Goal: Task Accomplishment & Management: Manage account settings

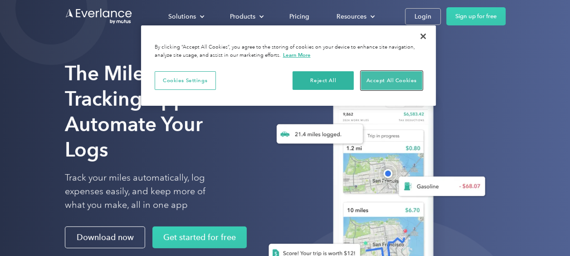
drag, startPoint x: 394, startPoint y: 80, endPoint x: 390, endPoint y: 84, distance: 6.4
click at [394, 80] on button "Accept All Cookies" at bounding box center [391, 80] width 61 height 19
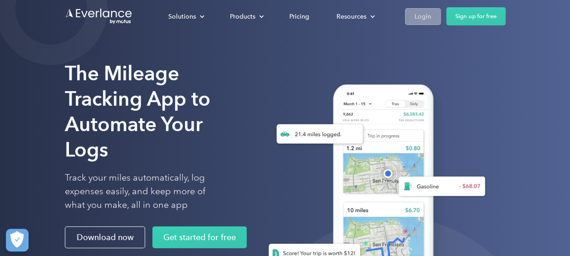
click at [426, 13] on div "Login" at bounding box center [422, 16] width 17 height 11
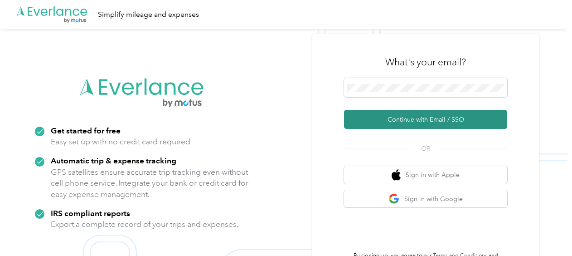
click at [421, 114] on button "Continue with Email / SSO" at bounding box center [425, 119] width 163 height 19
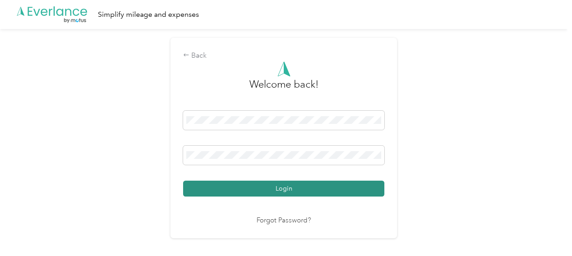
click at [291, 187] on button "Login" at bounding box center [283, 188] width 201 height 16
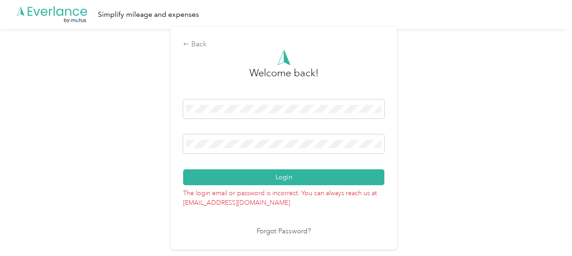
click at [288, 228] on link "Forgot Password?" at bounding box center [283, 231] width 54 height 10
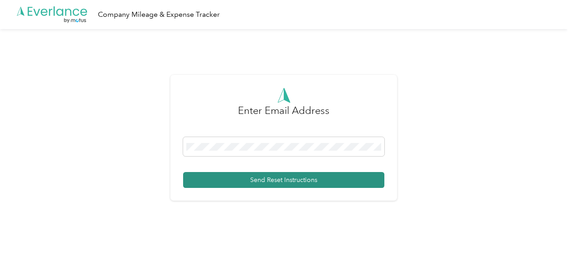
click at [272, 177] on button "Send Reset Instructions" at bounding box center [283, 180] width 201 height 16
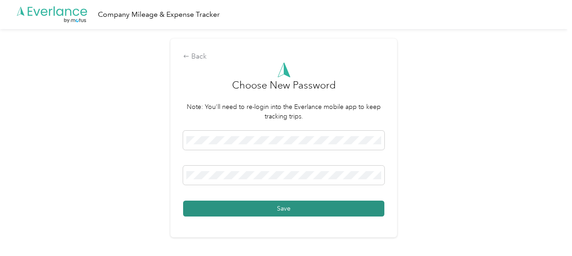
click at [290, 208] on button "Save" at bounding box center [283, 208] width 201 height 16
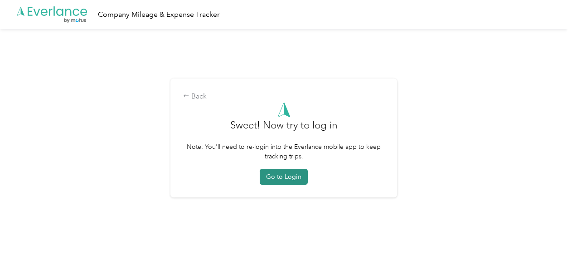
click at [284, 174] on button "Go to Login" at bounding box center [284, 177] width 48 height 16
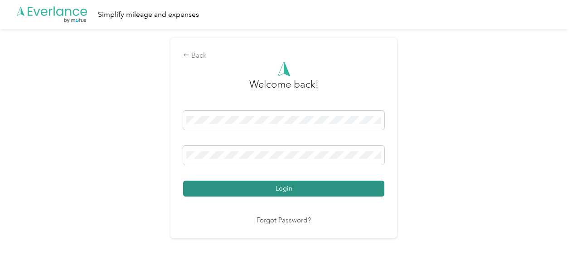
click at [315, 188] on button "Login" at bounding box center [283, 188] width 201 height 16
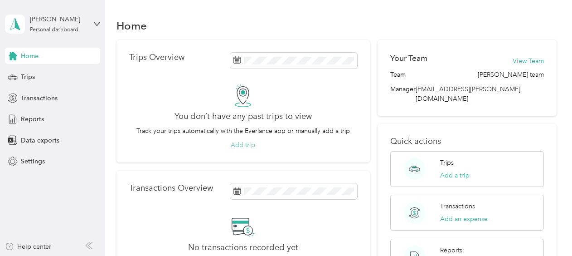
click at [244, 142] on button "Add trip" at bounding box center [243, 145] width 24 height 10
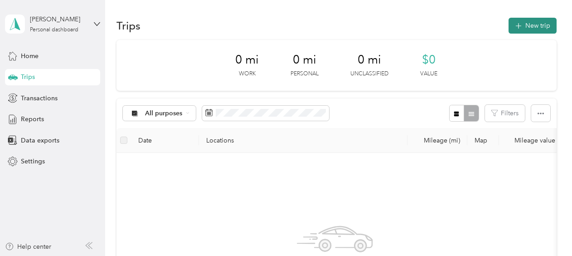
click at [527, 22] on button "New trip" at bounding box center [532, 26] width 48 height 16
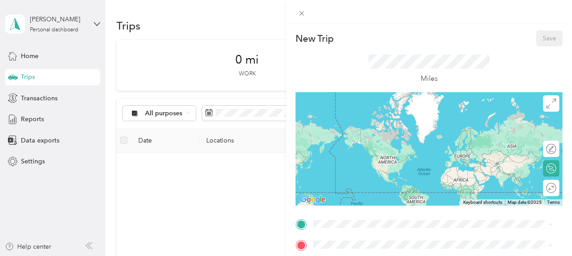
click at [147, 138] on div "New Trip Save This trip cannot be edited because it is either under review, app…" at bounding box center [286, 128] width 572 height 256
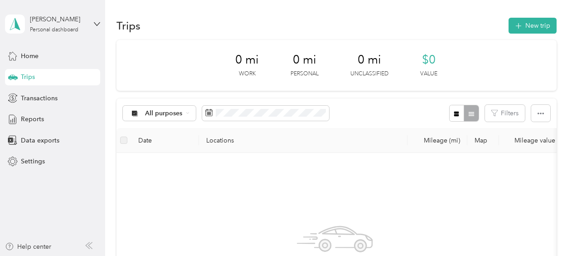
click at [148, 138] on th "Date" at bounding box center [165, 140] width 68 height 25
click at [146, 137] on th "Date" at bounding box center [165, 140] width 68 height 25
click at [146, 139] on th "Date" at bounding box center [165, 140] width 68 height 25
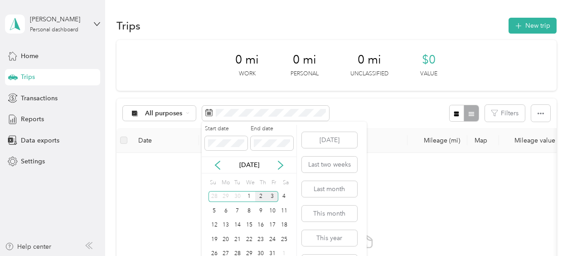
click at [261, 193] on div "2" at bounding box center [261, 196] width 12 height 11
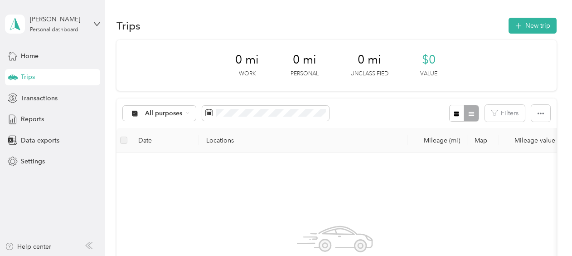
click at [60, 22] on div "[PERSON_NAME]" at bounding box center [58, 19] width 57 height 10
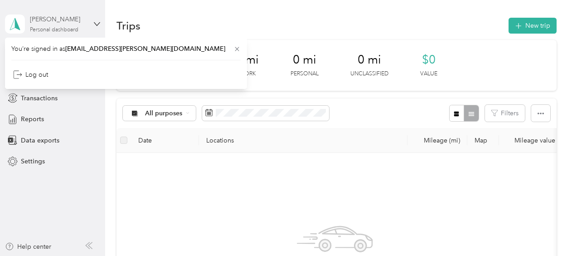
click at [59, 20] on div "[PERSON_NAME]" at bounding box center [58, 19] width 57 height 10
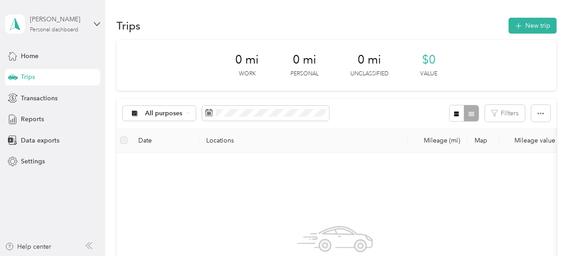
click at [59, 20] on div "[PERSON_NAME]" at bounding box center [58, 19] width 57 height 10
click at [190, 19] on div "Trips New trip" at bounding box center [336, 25] width 440 height 19
click at [516, 22] on icon "button" at bounding box center [518, 26] width 10 height 10
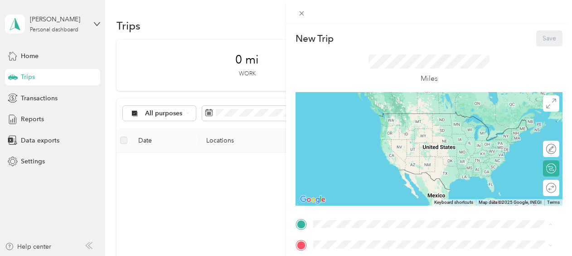
click at [242, 210] on div "New Trip Save This trip cannot be edited because it is either under review, app…" at bounding box center [286, 128] width 572 height 256
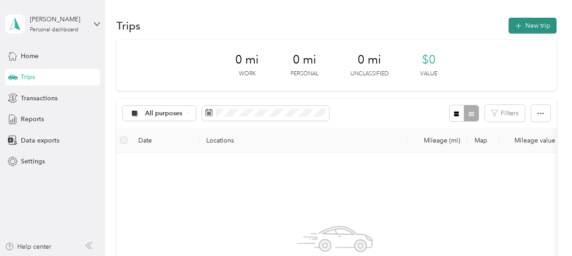
click at [516, 21] on icon "button" at bounding box center [518, 26] width 10 height 10
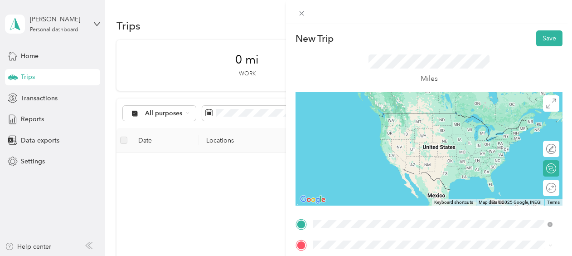
click at [374, 175] on span "5100 Southwest Greenwood Circle Tualatin, Oregon 97062, United States" at bounding box center [375, 173] width 91 height 8
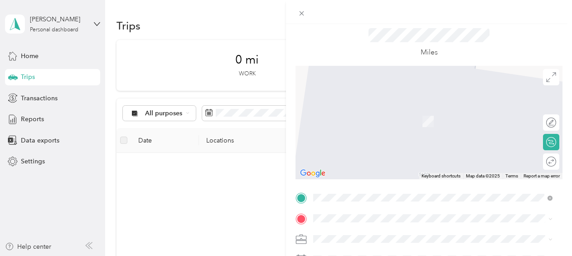
scroll to position [45, 0]
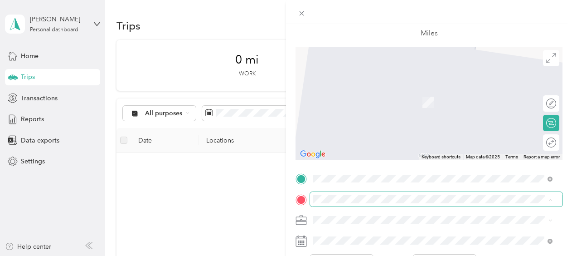
click at [324, 194] on span at bounding box center [436, 199] width 252 height 14
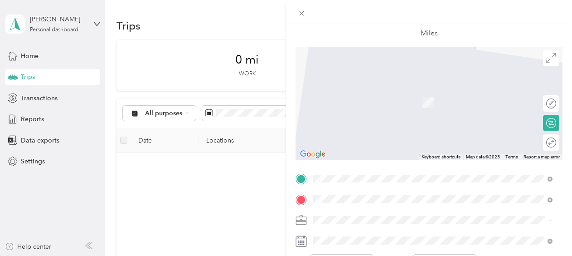
click at [396, 94] on div "TEAM Fred Meyer" at bounding box center [400, 93] width 140 height 11
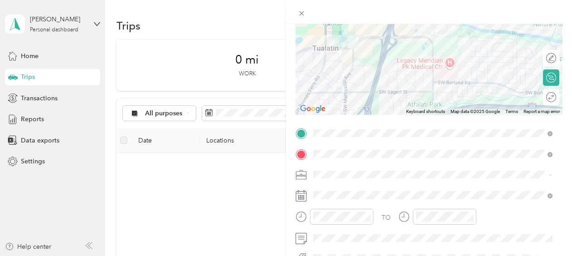
scroll to position [136, 0]
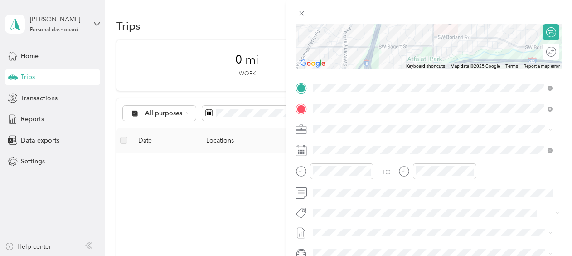
click at [302, 148] on icon at bounding box center [300, 150] width 11 height 11
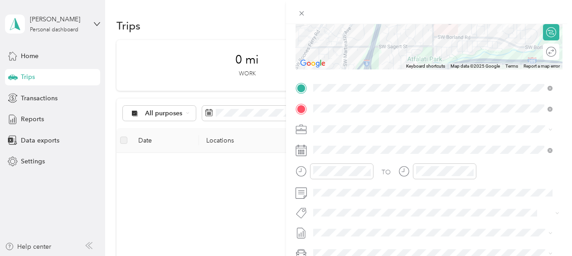
click at [302, 148] on icon at bounding box center [300, 150] width 11 height 11
click at [300, 148] on icon at bounding box center [300, 150] width 11 height 11
click at [546, 152] on span at bounding box center [548, 149] width 8 height 6
click at [301, 151] on rect at bounding box center [301, 151] width 1 height 1
click at [301, 151] on icon at bounding box center [300, 150] width 11 height 11
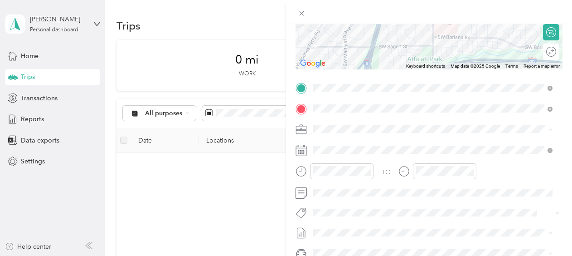
click at [301, 151] on icon at bounding box center [300, 150] width 11 height 11
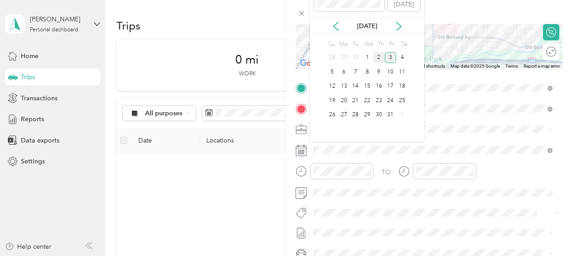
click at [376, 57] on div "2" at bounding box center [379, 57] width 12 height 11
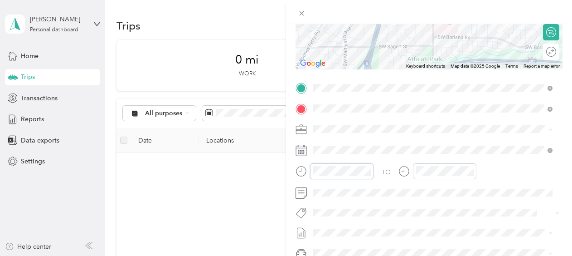
click at [306, 167] on div at bounding box center [334, 171] width 78 height 16
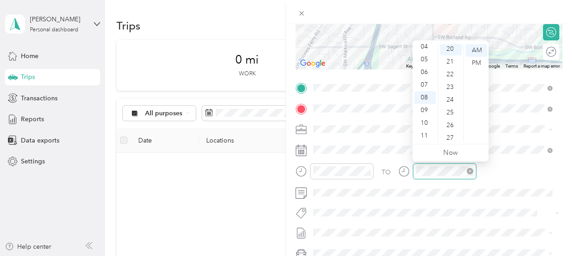
scroll to position [254, 0]
click at [196, 216] on div "New Trip Save This trip cannot be edited because it is either under review, app…" at bounding box center [286, 128] width 572 height 256
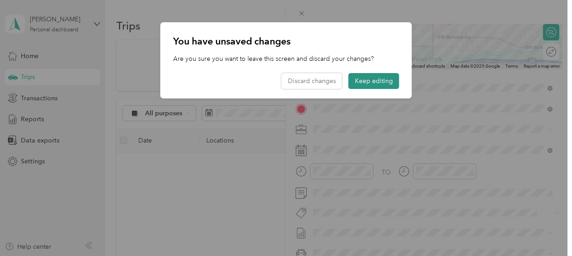
click at [381, 78] on button "Keep editing" at bounding box center [373, 81] width 51 height 16
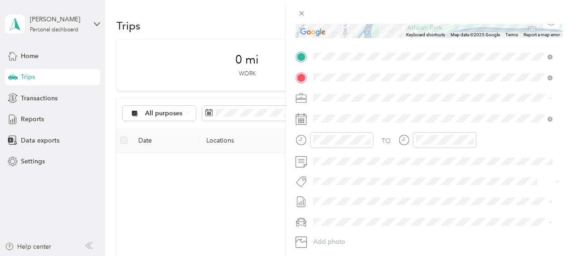
scroll to position [181, 0]
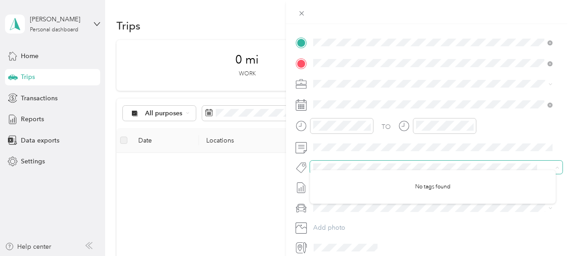
click at [331, 161] on span at bounding box center [436, 166] width 252 height 13
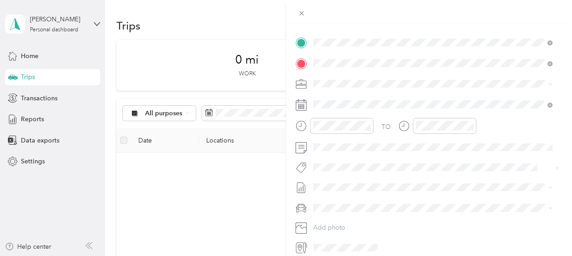
click at [266, 185] on div "New Trip Save This trip cannot be edited because it is either under review, app…" at bounding box center [286, 128] width 572 height 256
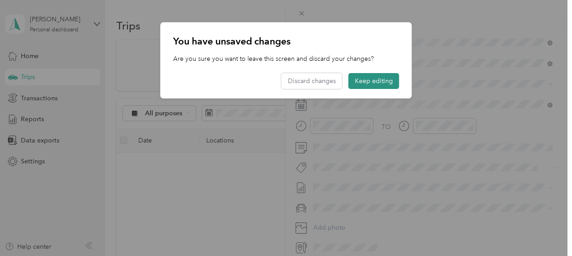
click at [371, 82] on button "Keep editing" at bounding box center [373, 81] width 51 height 16
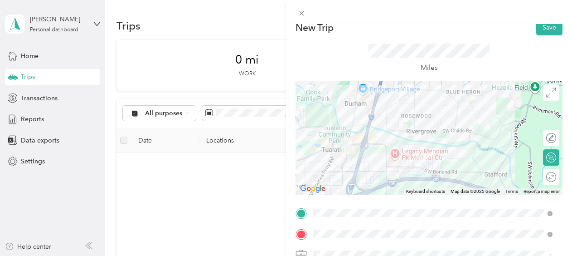
scroll to position [0, 0]
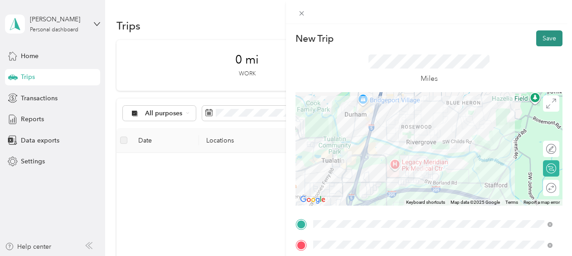
click at [546, 35] on button "Save" at bounding box center [549, 38] width 26 height 16
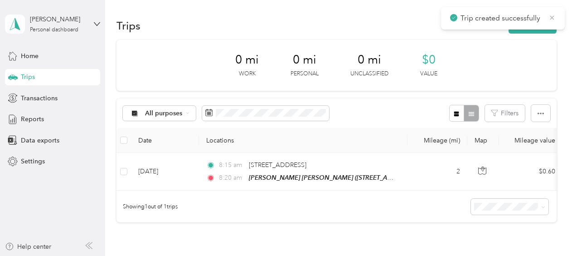
click at [554, 15] on icon at bounding box center [552, 17] width 4 height 4
click at [525, 26] on button "New trip" at bounding box center [532, 26] width 48 height 16
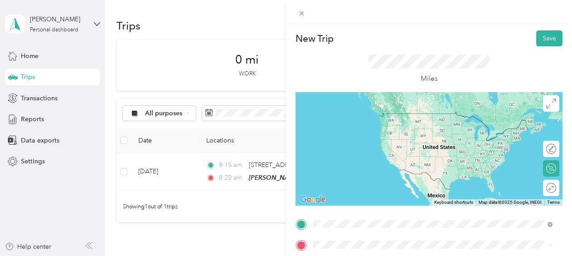
click at [387, 124] on div "TEAM Fred Meyer 19200 SW Martinazzi Ave, 970626357, Tualatin, OR, USA" at bounding box center [400, 123] width 140 height 22
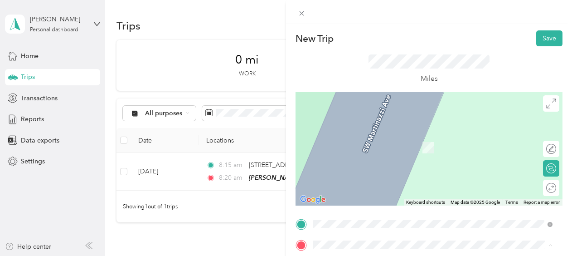
click at [265, 238] on div "New Trip Save This trip cannot be edited because it is either under review, app…" at bounding box center [286, 128] width 572 height 256
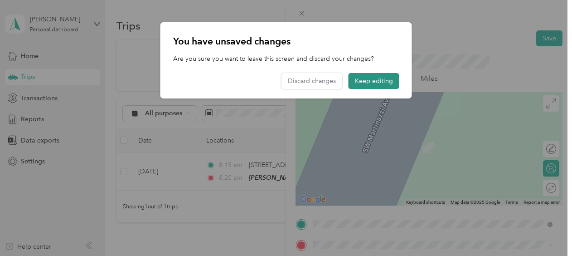
click at [385, 82] on button "Keep editing" at bounding box center [373, 81] width 51 height 16
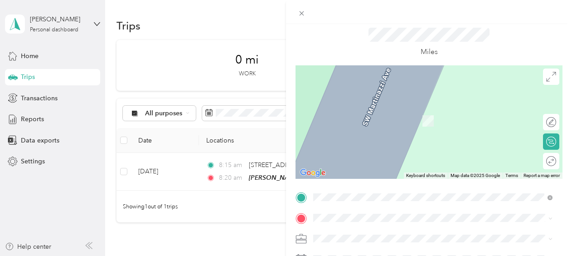
scroll to position [45, 0]
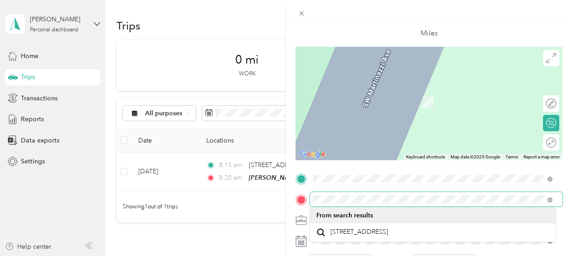
click at [293, 199] on form "New Trip Save This trip cannot be edited because it is either under review, app…" at bounding box center [429, 187] width 286 height 405
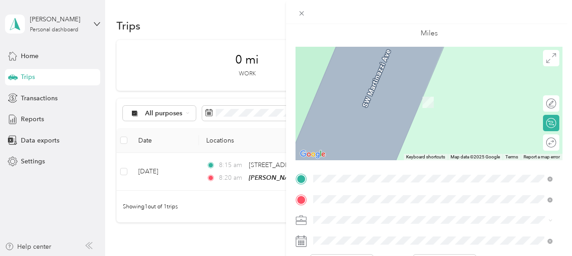
click at [365, 126] on span "116 Andover Park East Tukwila, Washington 98188, United States" at bounding box center [375, 124] width 91 height 8
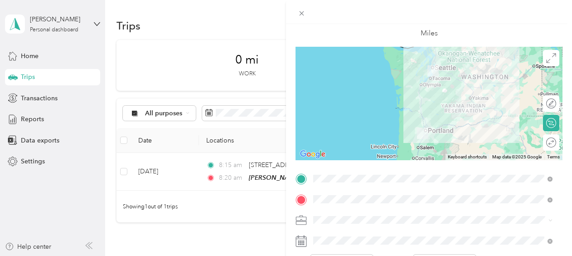
click at [301, 239] on icon at bounding box center [300, 240] width 11 height 11
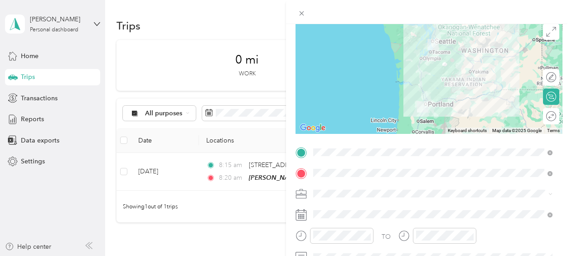
scroll to position [91, 0]
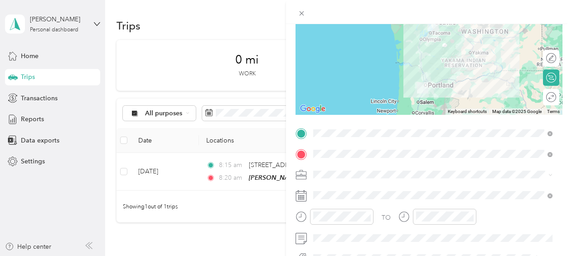
click at [303, 195] on icon at bounding box center [300, 195] width 11 height 11
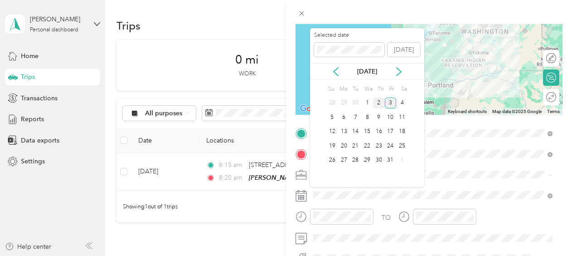
click at [381, 101] on div "2" at bounding box center [379, 102] width 12 height 11
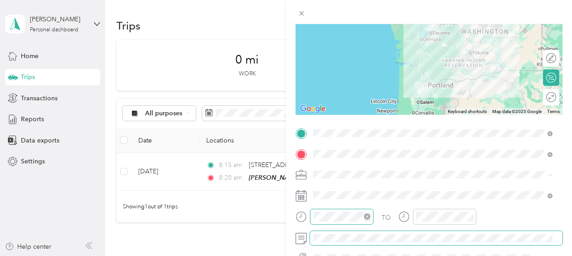
click at [312, 214] on div at bounding box center [341, 216] width 63 height 16
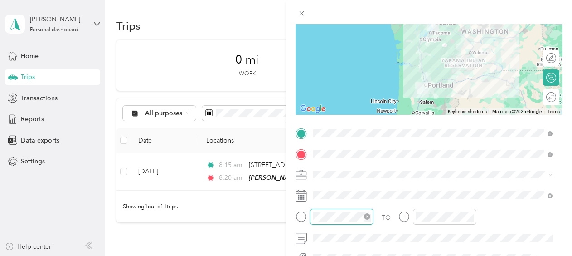
scroll to position [54, 0]
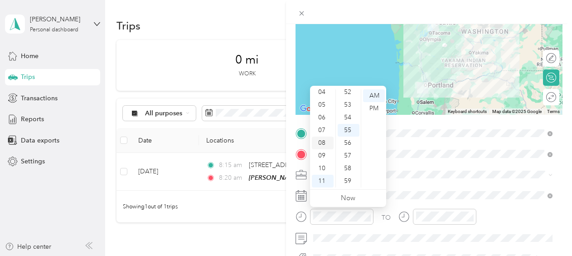
click at [325, 139] on div "08" at bounding box center [323, 142] width 22 height 13
click at [349, 130] on div "30" at bounding box center [349, 130] width 22 height 13
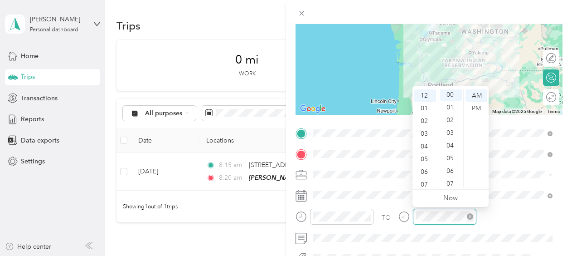
scroll to position [0, 0]
click at [499, 212] on div "TO" at bounding box center [428, 219] width 267 height 22
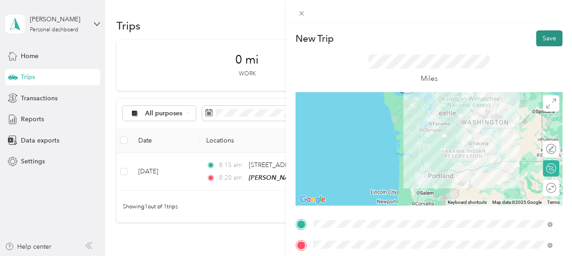
click at [546, 34] on button "Save" at bounding box center [549, 38] width 26 height 16
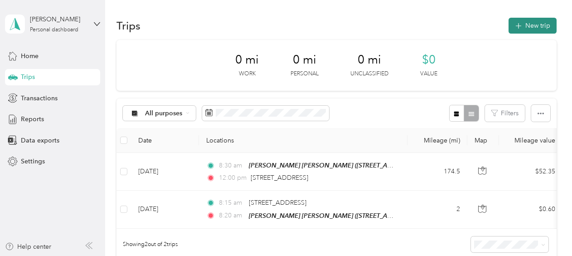
click at [517, 22] on span "button" at bounding box center [518, 26] width 7 height 8
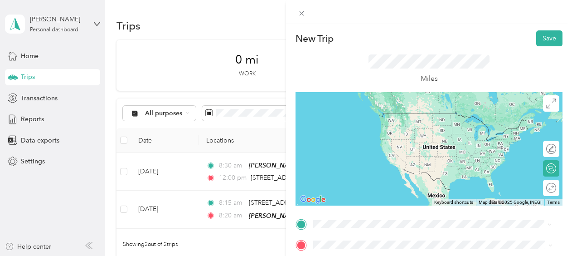
click at [353, 203] on span "116 Andover Park East Tukwila, Washington 98188, United States" at bounding box center [375, 199] width 91 height 8
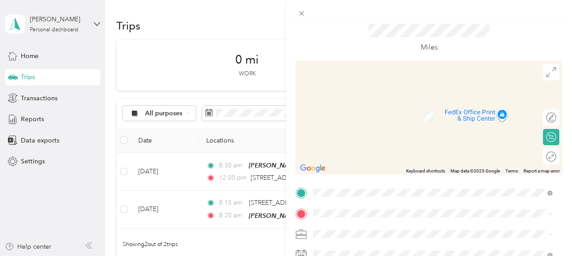
scroll to position [45, 0]
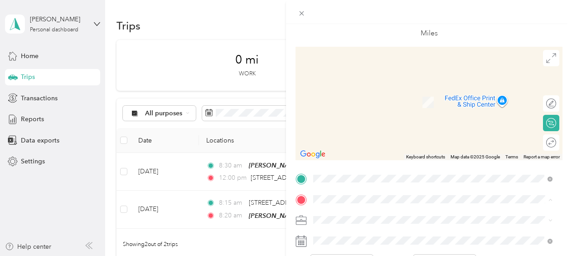
click at [82, 222] on div "New Trip Save This trip cannot be edited because it is either under review, app…" at bounding box center [286, 128] width 572 height 256
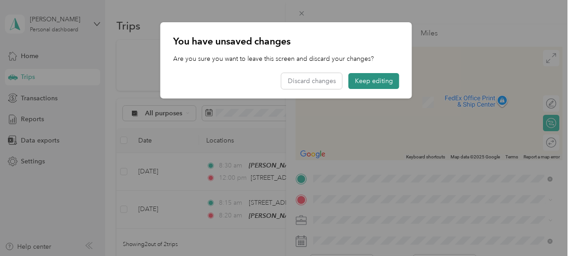
click at [380, 79] on button "Keep editing" at bounding box center [373, 81] width 51 height 16
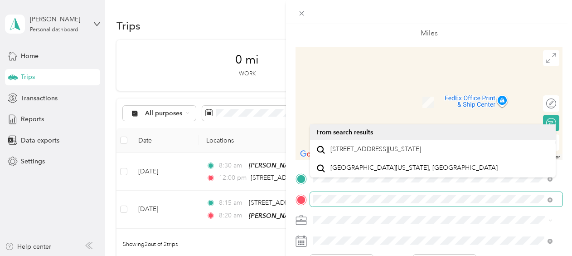
click at [293, 198] on form "New Trip Save This trip cannot be edited because it is either under review, app…" at bounding box center [429, 187] width 286 height 405
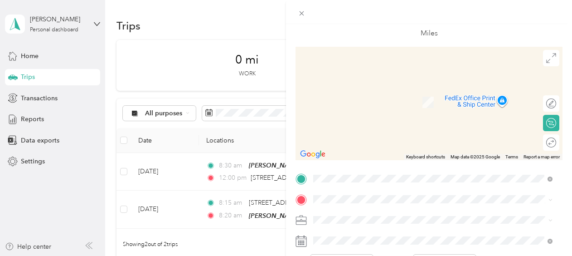
click at [385, 102] on span "17779 Lower Boones Ferry Rd, 970355237, Lake Oswego, OR, USA" at bounding box center [359, 102] width 58 height 8
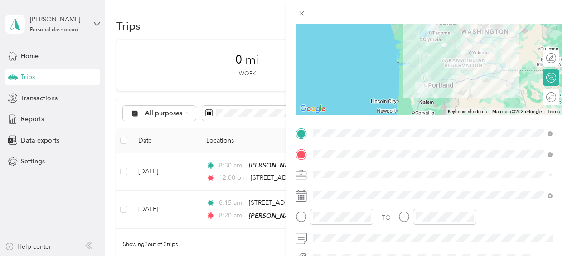
scroll to position [136, 0]
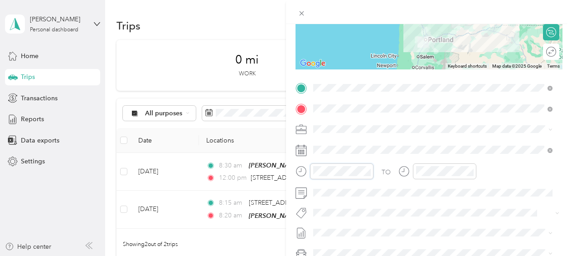
click at [306, 171] on div at bounding box center [334, 171] width 78 height 16
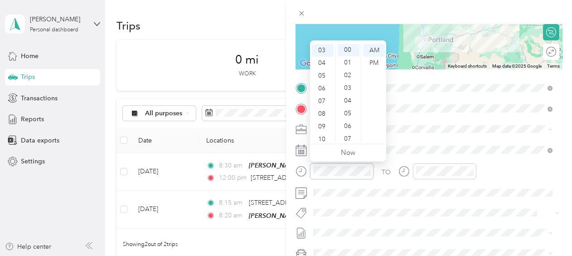
scroll to position [0, 0]
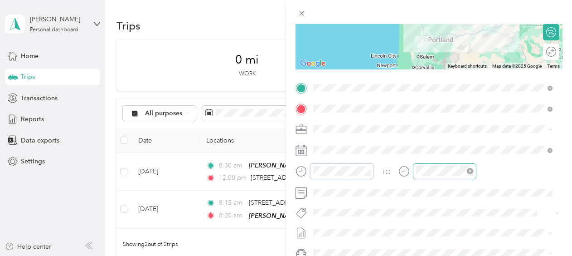
click at [415, 167] on div at bounding box center [444, 171] width 63 height 16
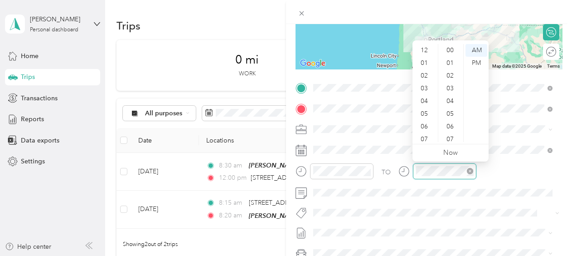
scroll to position [663, 0]
click at [425, 82] on div "07" at bounding box center [425, 84] width 22 height 13
click at [30, 219] on div "New Trip Save This trip cannot be edited because it is either under review, app…" at bounding box center [286, 128] width 572 height 256
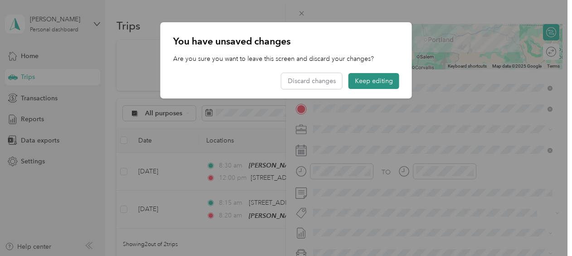
click at [370, 80] on button "Keep editing" at bounding box center [373, 81] width 51 height 16
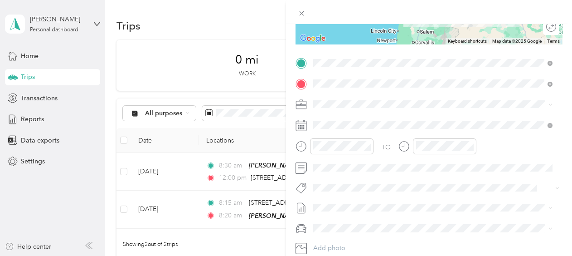
scroll to position [181, 0]
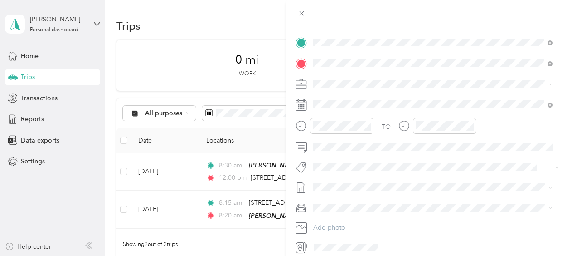
click at [30, 212] on div "New Trip Save This trip cannot be edited because it is either under review, app…" at bounding box center [286, 128] width 572 height 256
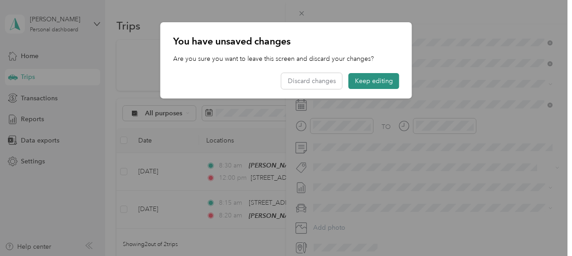
click at [374, 77] on button "Keep editing" at bounding box center [373, 81] width 51 height 16
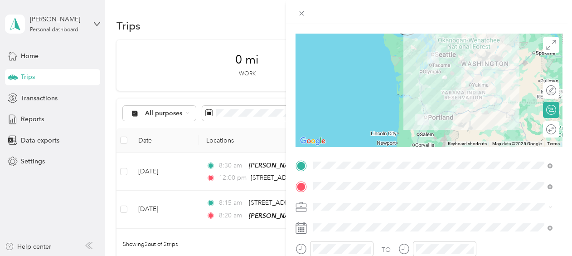
scroll to position [0, 0]
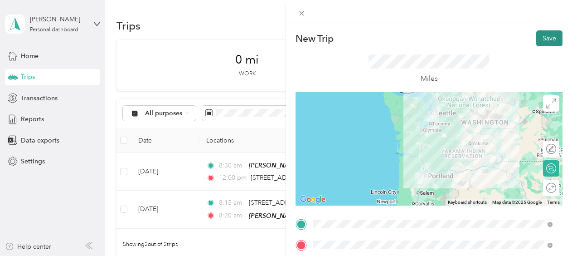
click at [546, 37] on button "Save" at bounding box center [549, 38] width 26 height 16
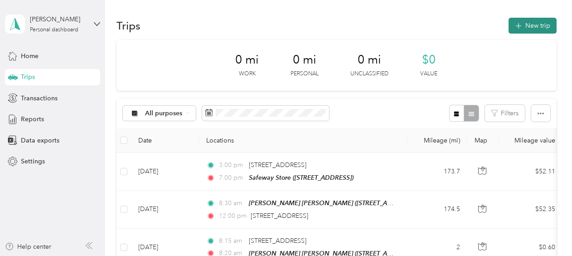
click at [526, 25] on button "New trip" at bounding box center [532, 26] width 48 height 16
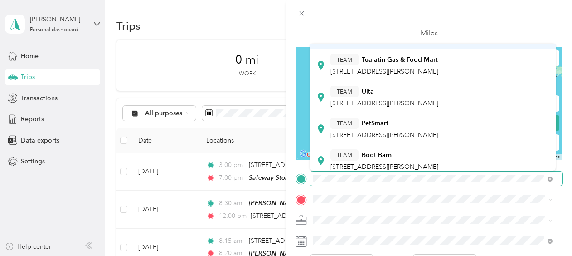
scroll to position [136, 0]
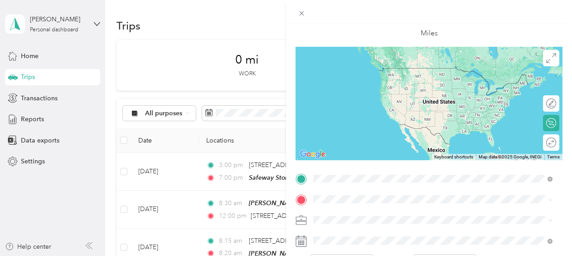
click at [387, 79] on div "TEAM Safeway Store 17779 Lower Boones Ferry Rd, 970355237, Lake Oswego, OR, USA" at bounding box center [367, 78] width 74 height 22
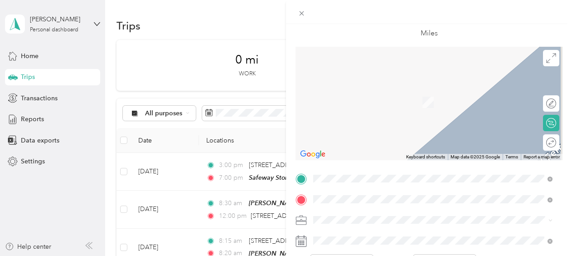
click at [372, 152] on span "5100 Southwest Greenwood Circle Tualatin, Oregon 97062, United States" at bounding box center [375, 149] width 91 height 8
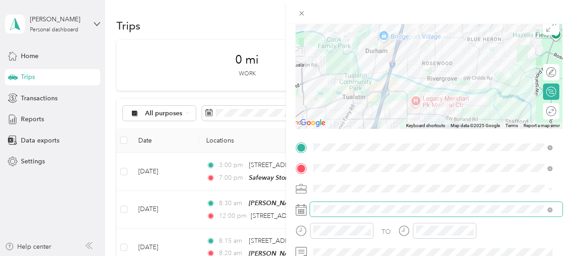
scroll to position [91, 0]
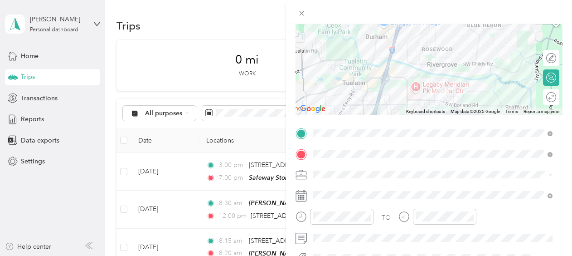
click at [299, 193] on icon at bounding box center [300, 195] width 11 height 11
click at [299, 192] on icon at bounding box center [300, 195] width 11 height 11
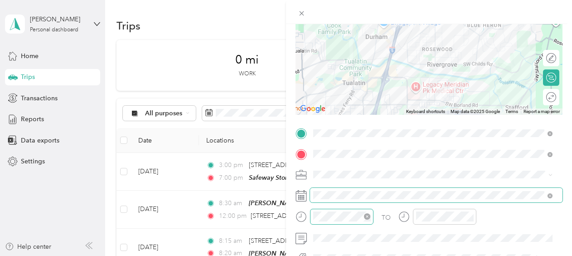
click at [316, 214] on div at bounding box center [341, 216] width 63 height 16
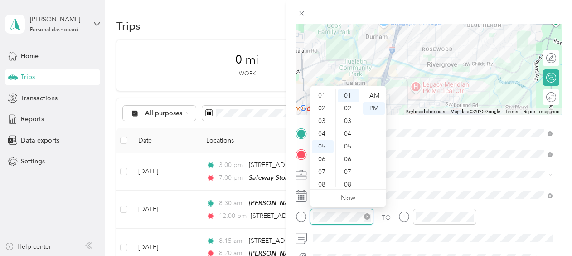
scroll to position [54, 0]
click at [323, 122] on div "06" at bounding box center [323, 117] width 22 height 13
click at [323, 129] on div "07" at bounding box center [323, 130] width 22 height 13
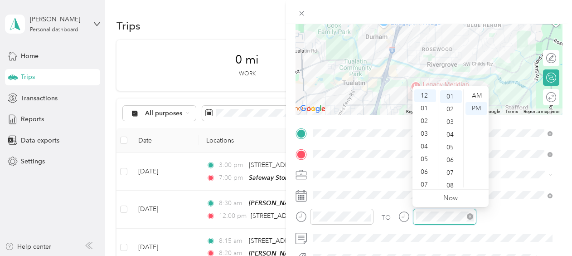
scroll to position [13, 0]
click at [426, 181] on div "07" at bounding box center [425, 184] width 22 height 13
click at [451, 109] on div "20" at bounding box center [451, 110] width 22 height 13
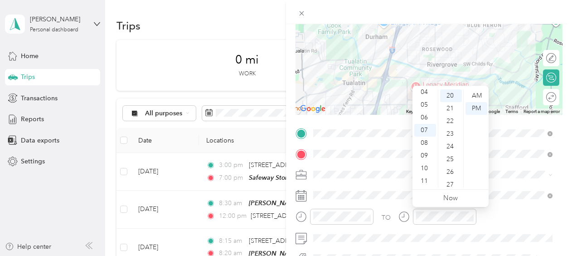
click at [528, 204] on div "TO Add photo" at bounding box center [428, 235] width 267 height 219
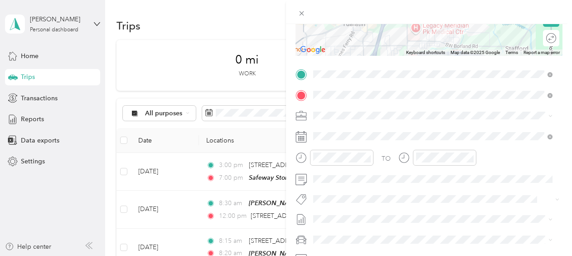
scroll to position [129, 0]
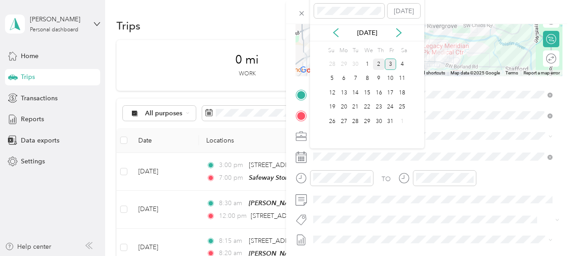
click at [379, 63] on div "2" at bounding box center [379, 63] width 12 height 11
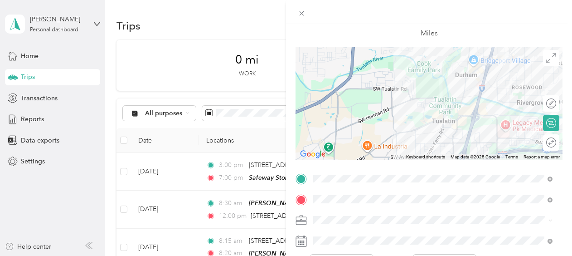
scroll to position [136, 0]
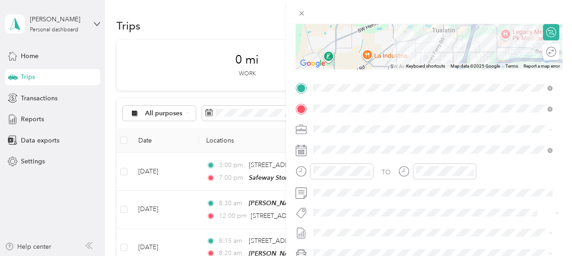
click at [488, 168] on div "TO" at bounding box center [428, 174] width 267 height 22
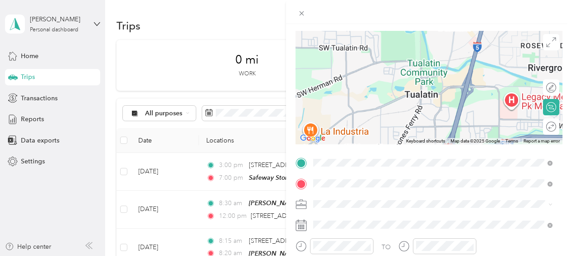
scroll to position [0, 0]
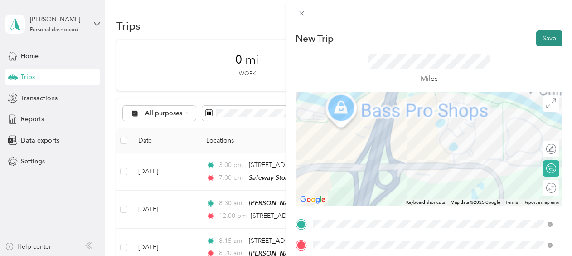
click at [540, 36] on button "Save" at bounding box center [549, 38] width 26 height 16
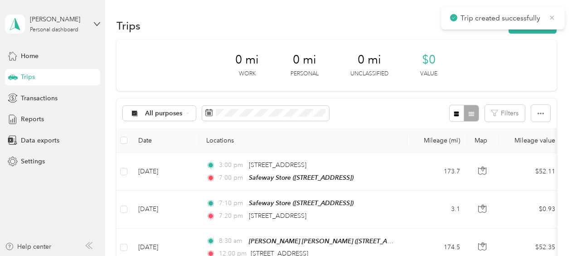
click at [550, 15] on icon at bounding box center [552, 17] width 4 height 4
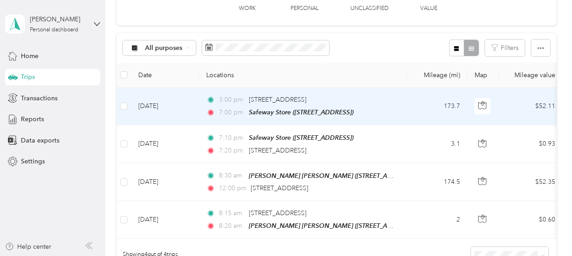
scroll to position [45, 0]
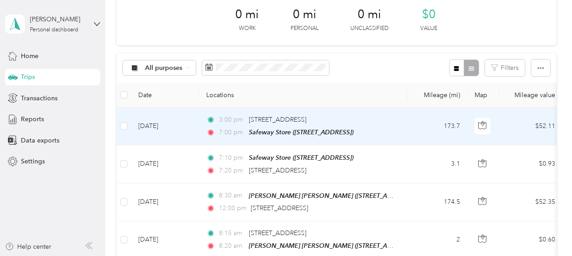
click at [155, 125] on td "Oct 3, 2025" at bounding box center [165, 126] width 68 height 38
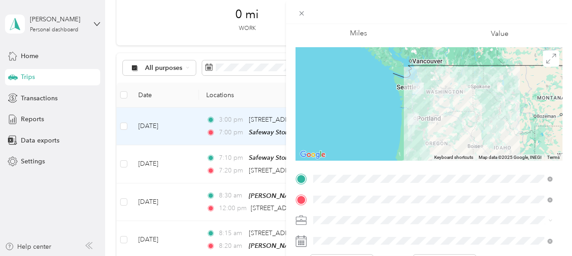
scroll to position [91, 0]
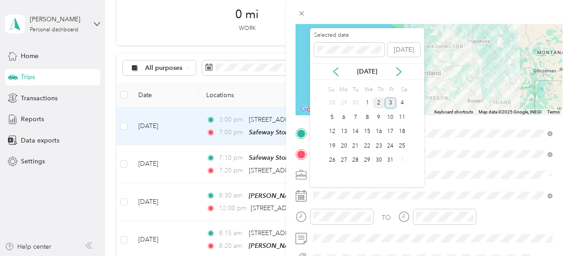
click at [380, 101] on div "2" at bounding box center [379, 102] width 12 height 11
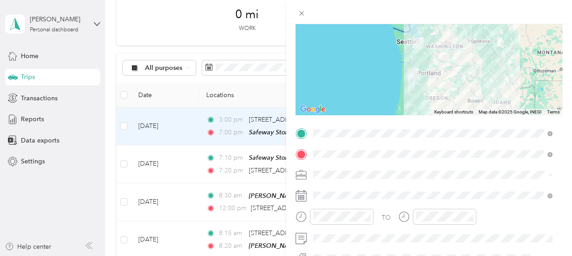
click at [49, 213] on div "Trip details Save This trip cannot be edited because it is either under review,…" at bounding box center [286, 128] width 572 height 256
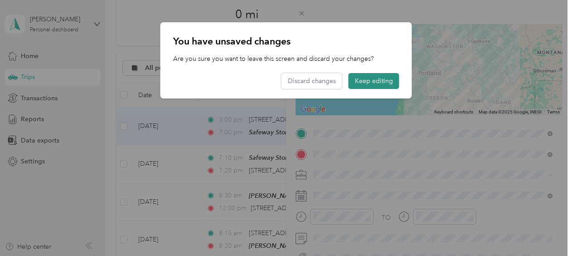
click at [389, 77] on button "Keep editing" at bounding box center [373, 81] width 51 height 16
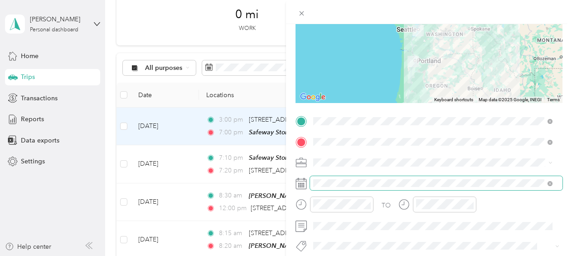
scroll to position [84, 0]
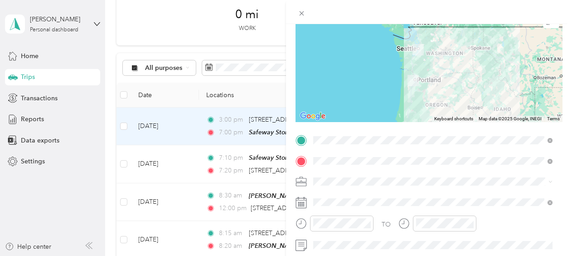
click at [122, 124] on div "Trip details Save This trip cannot be edited because it is either under review,…" at bounding box center [286, 128] width 572 height 256
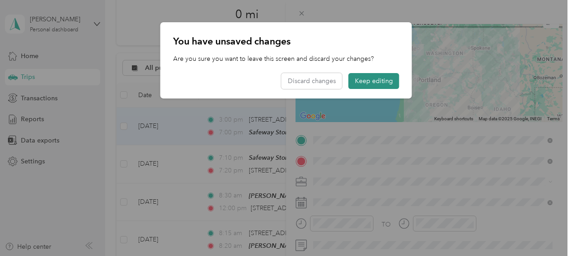
click at [379, 79] on button "Keep editing" at bounding box center [373, 81] width 51 height 16
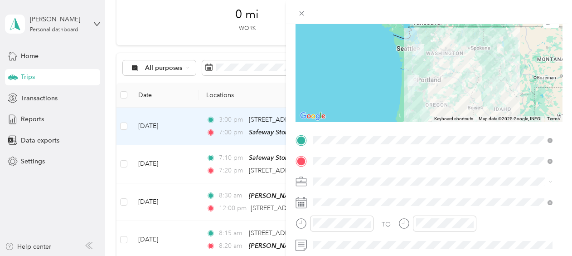
click at [121, 128] on div "Trip details Save This trip cannot be edited because it is either under review,…" at bounding box center [286, 128] width 572 height 256
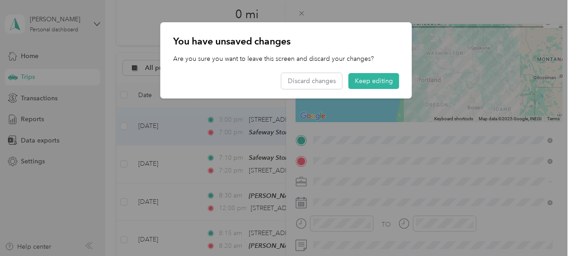
click at [91, 184] on div at bounding box center [286, 128] width 572 height 256
click at [384, 78] on button "Keep editing" at bounding box center [373, 81] width 51 height 16
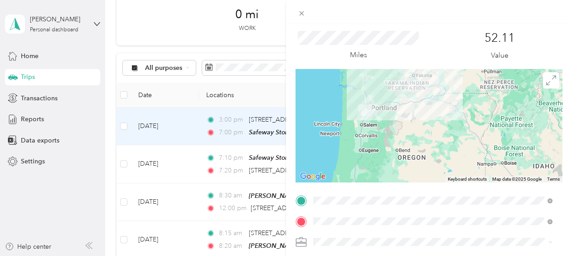
scroll to position [0, 0]
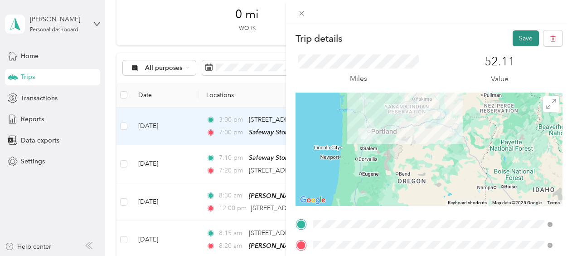
click at [515, 40] on button "Save" at bounding box center [525, 38] width 26 height 16
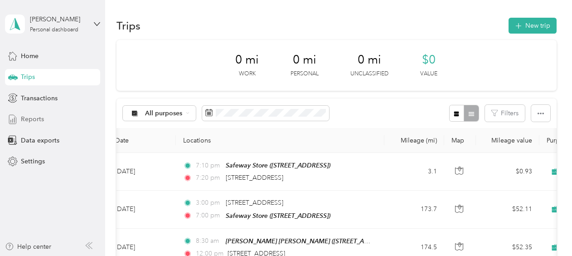
click at [28, 117] on span "Reports" at bounding box center [32, 119] width 23 height 10
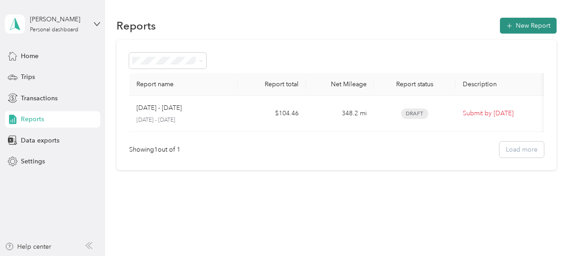
click at [509, 23] on span "button" at bounding box center [509, 26] width 6 height 8
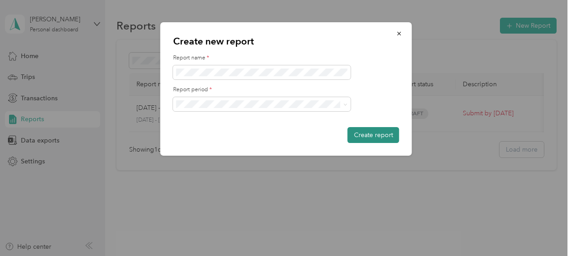
click at [381, 134] on button "Create report" at bounding box center [374, 135] width 52 height 16
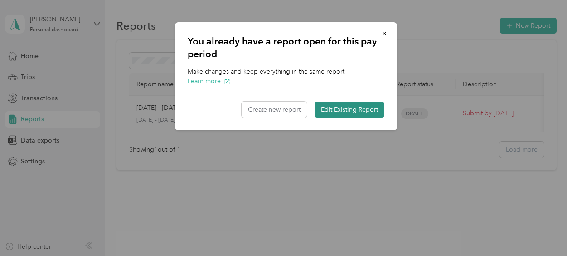
click at [356, 110] on button "Edit Existing Report" at bounding box center [349, 109] width 70 height 16
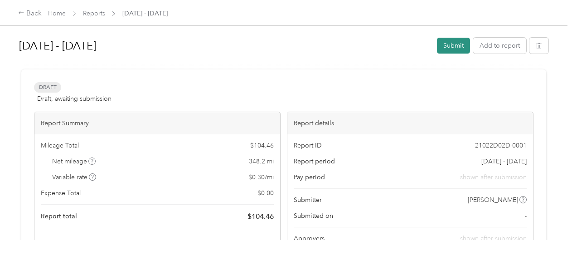
click at [454, 43] on button "Submit" at bounding box center [453, 46] width 33 height 16
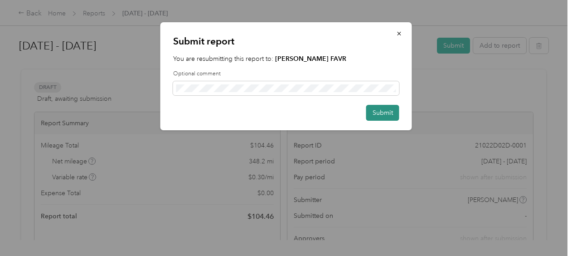
click at [379, 110] on button "Submit" at bounding box center [382, 113] width 33 height 16
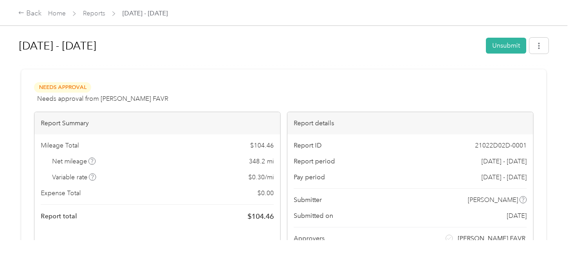
click at [70, 90] on span "Needs Approval" at bounding box center [62, 87] width 57 height 10
click at [230, 62] on div at bounding box center [283, 66] width 529 height 10
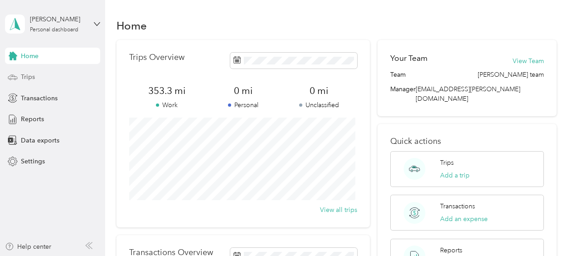
click at [32, 78] on span "Trips" at bounding box center [28, 77] width 14 height 10
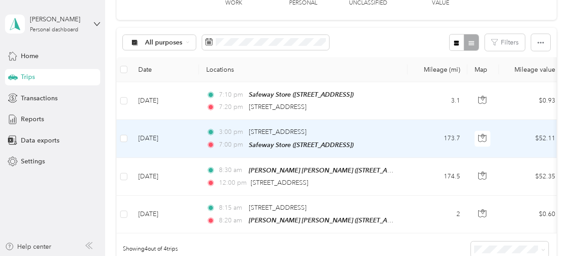
scroll to position [91, 0]
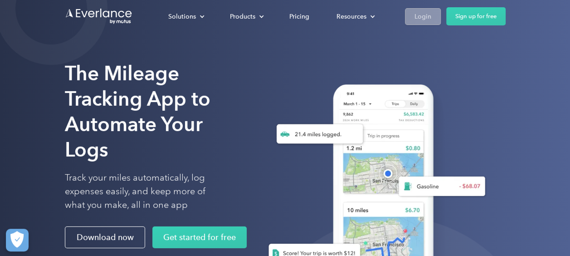
click at [427, 15] on div "Login" at bounding box center [422, 16] width 17 height 11
